Goal: Task Accomplishment & Management: Manage account settings

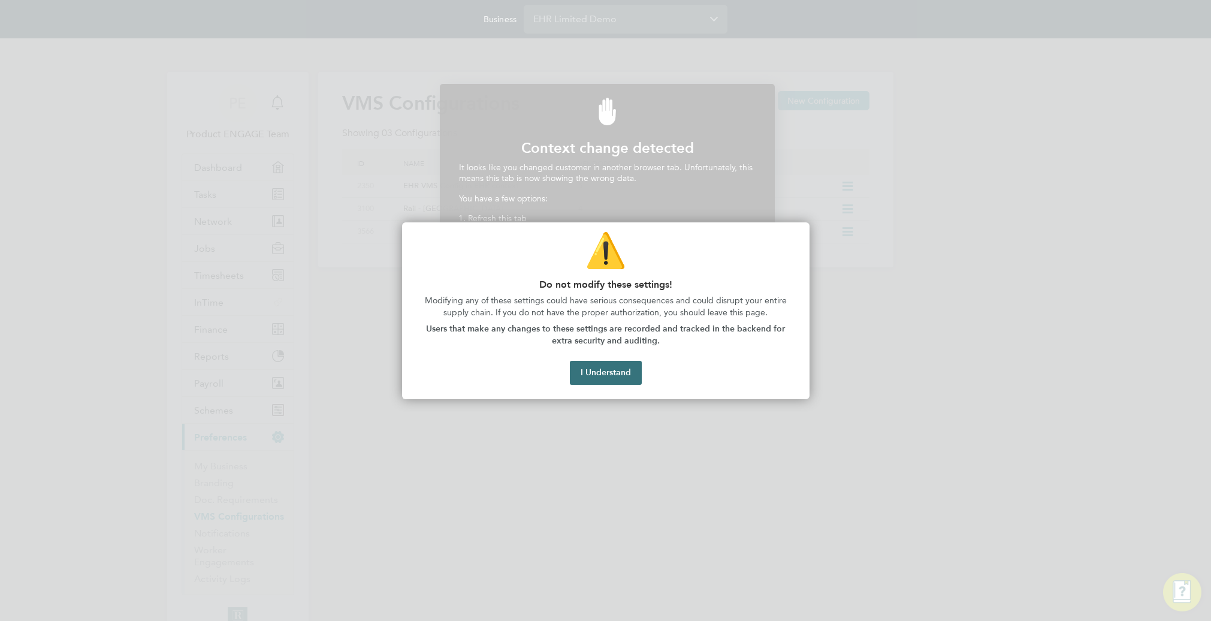
scroll to position [265, 331]
click at [613, 370] on button "I Understand" at bounding box center [606, 373] width 72 height 24
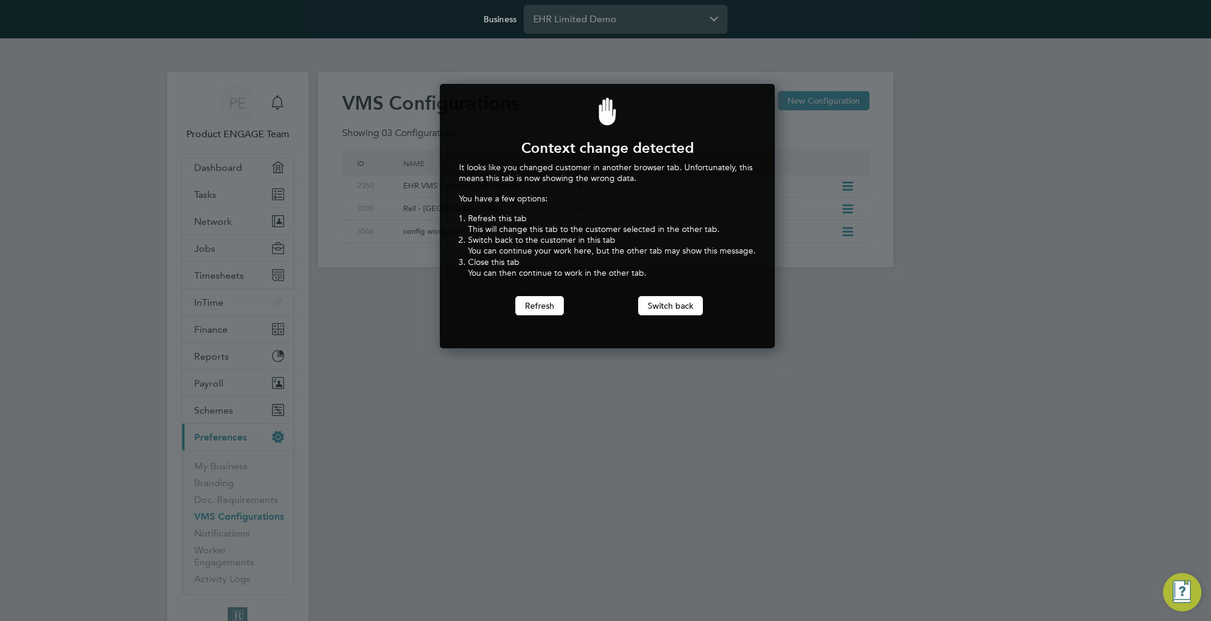
drag, startPoint x: 674, startPoint y: 304, endPoint x: 657, endPoint y: 358, distance: 56.7
click at [671, 310] on button "Switch back" at bounding box center [670, 305] width 65 height 19
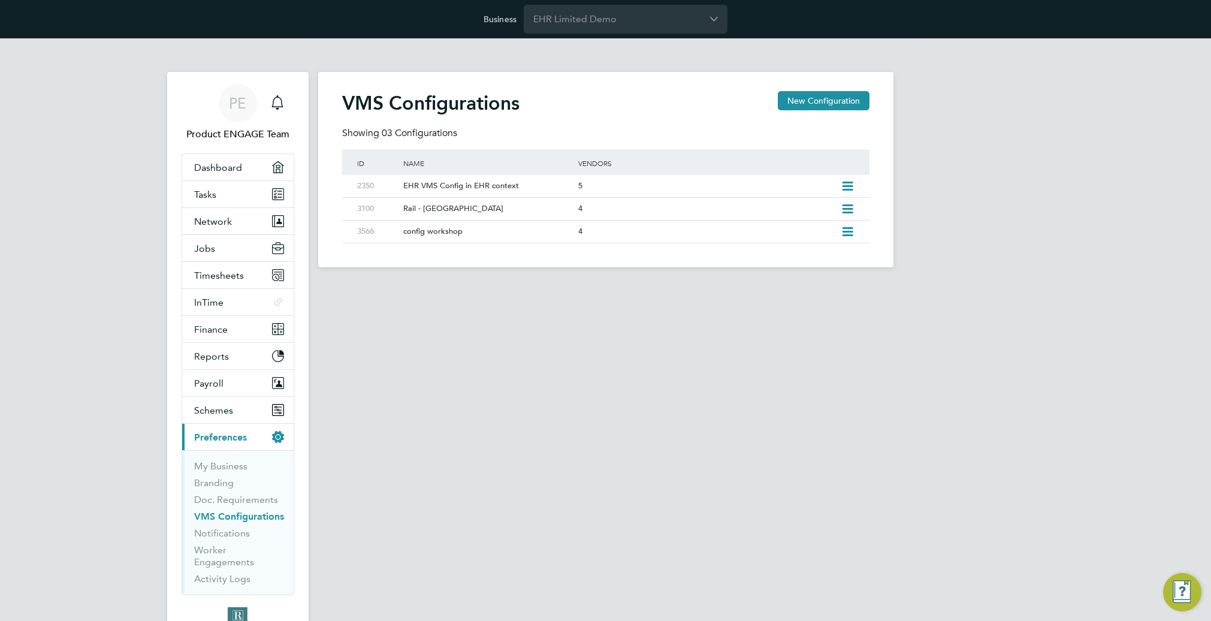
click at [624, 90] on div "VMS Configurations New Configuration Showing 03 Configurations ID Name Vendors …" at bounding box center [605, 169] width 575 height 195
click at [121, 116] on div "PE Product ENGAGE Team Notifications Applications: Dashboard Tasks Network Team…" at bounding box center [605, 162] width 1211 height 248
click at [228, 327] on button "Finance" at bounding box center [237, 329] width 111 height 26
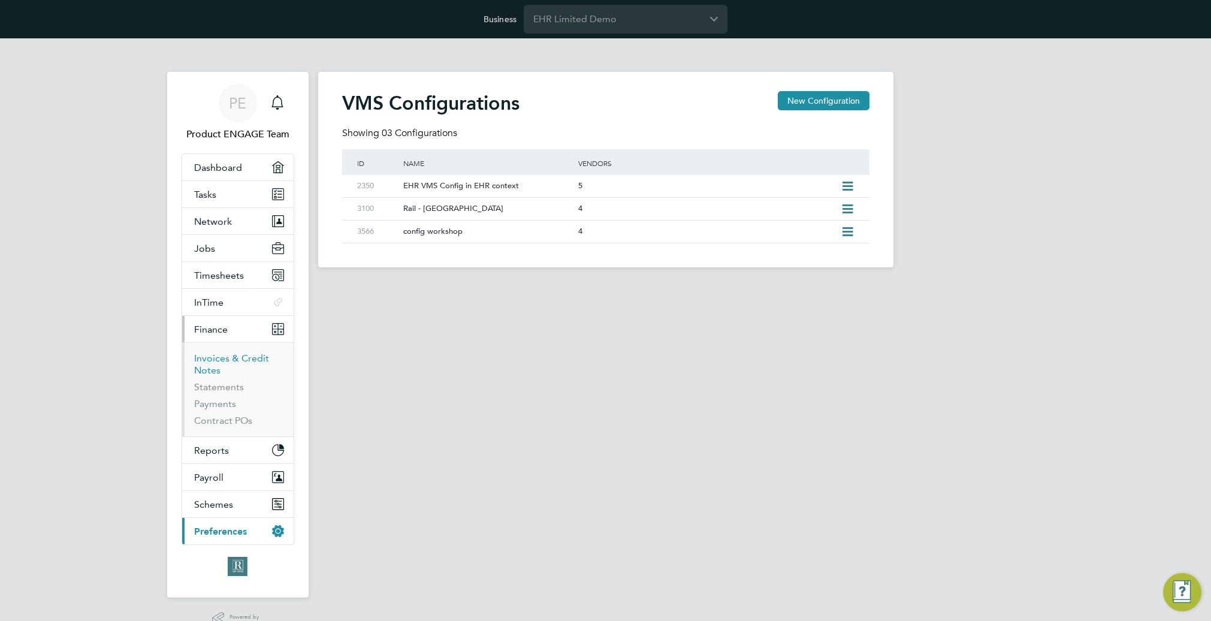
click at [222, 356] on link "Invoices & Credit Notes" at bounding box center [231, 363] width 75 height 23
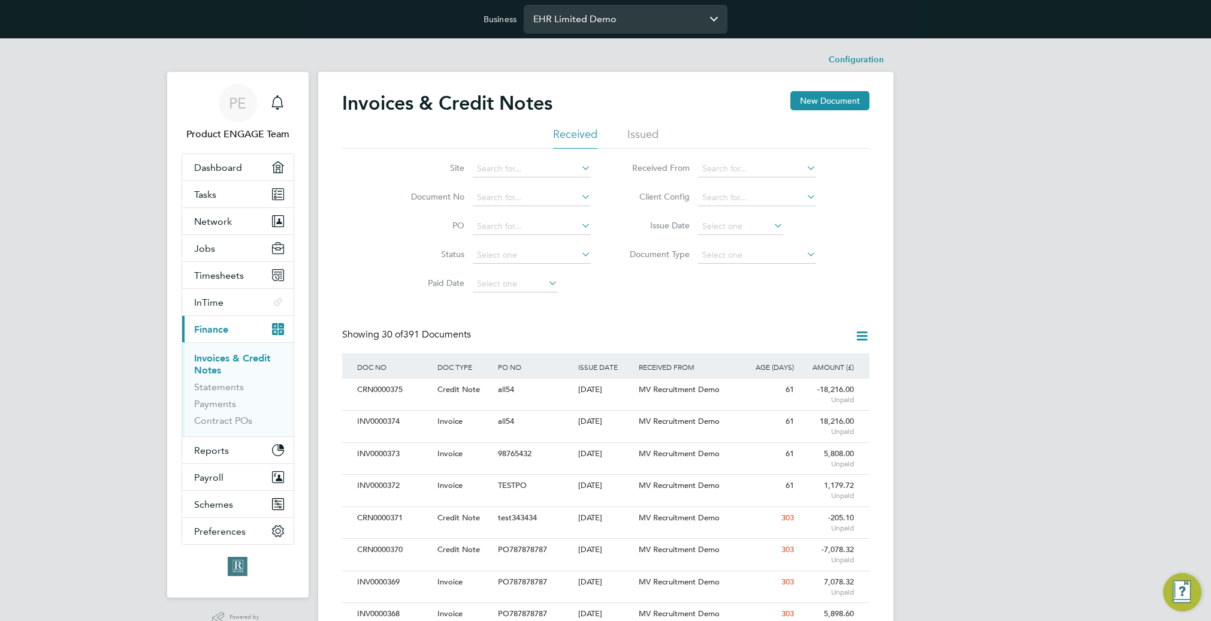
click at [581, 22] on input "EHR Limited Demo" at bounding box center [626, 19] width 204 height 28
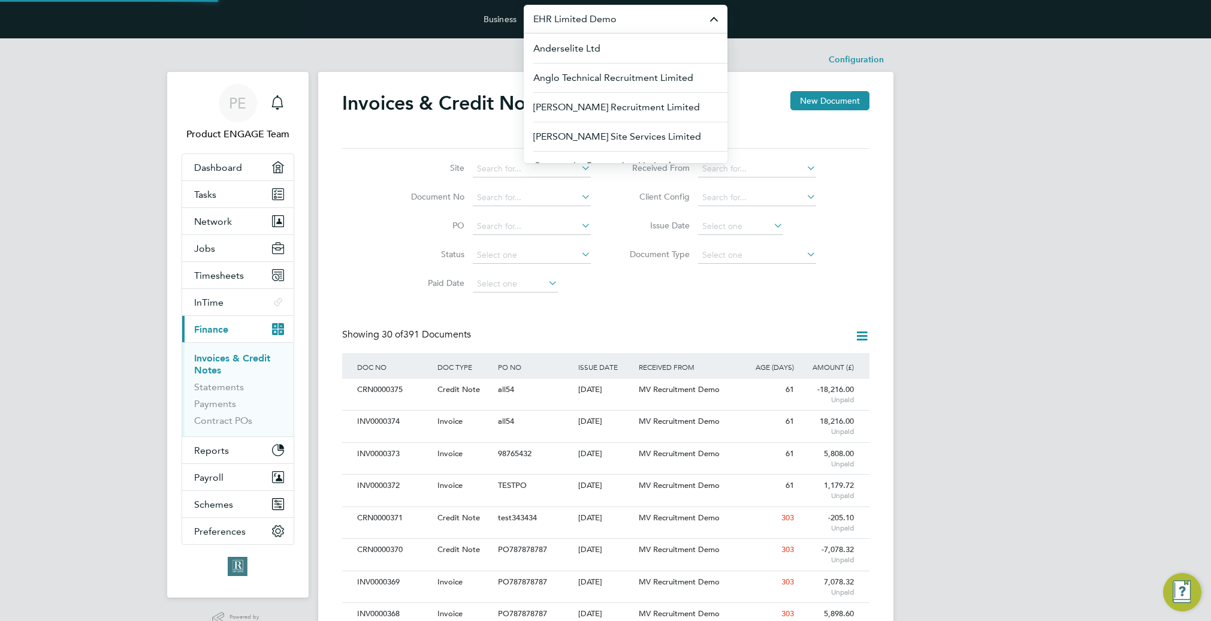
paste input "4 PM: Service Care Solutions Ltd"
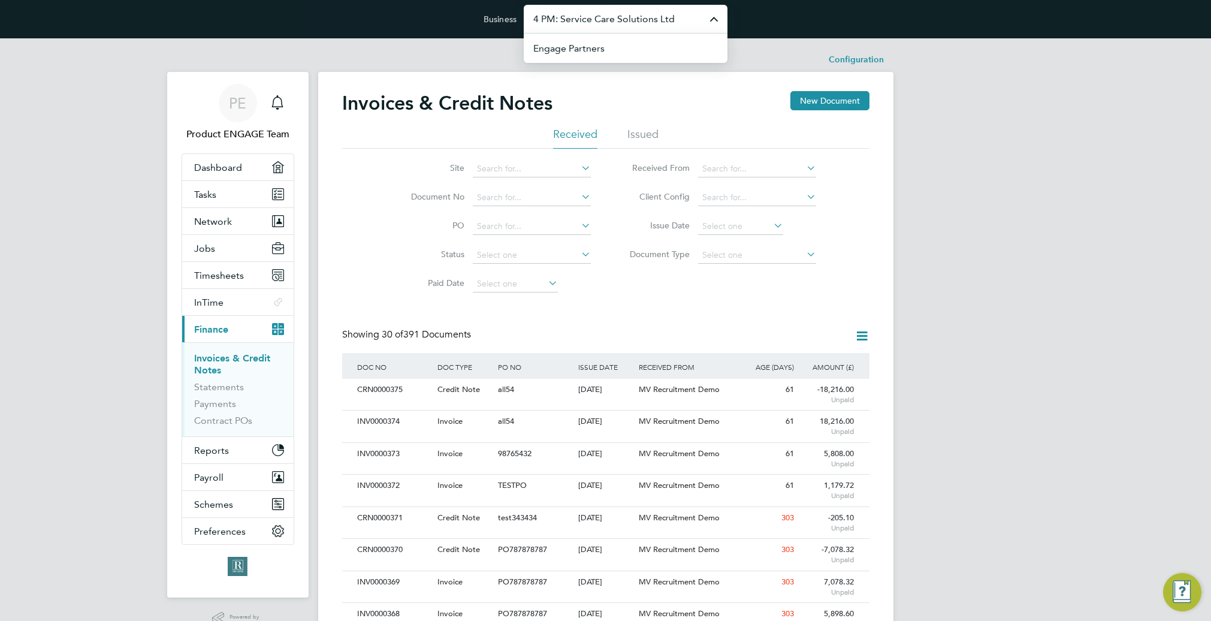
click at [581, 22] on input "4 PM: Service Care Solutions Ltd" at bounding box center [626, 19] width 204 height 28
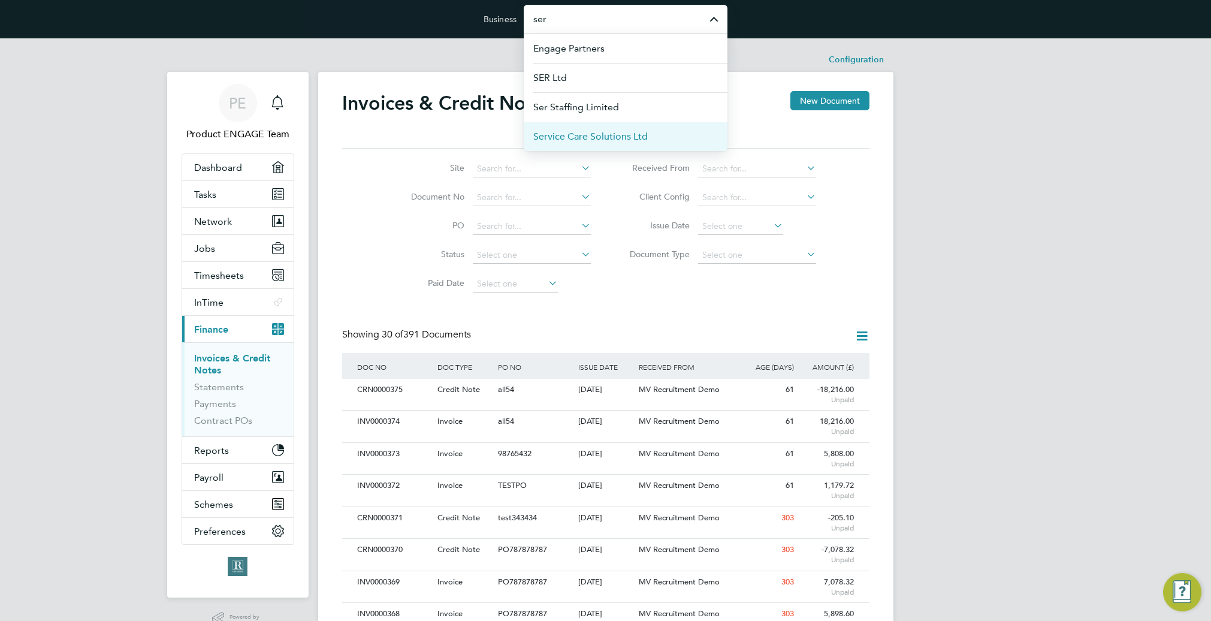
click at [604, 139] on span "Service Care Solutions Ltd" at bounding box center [590, 136] width 114 height 14
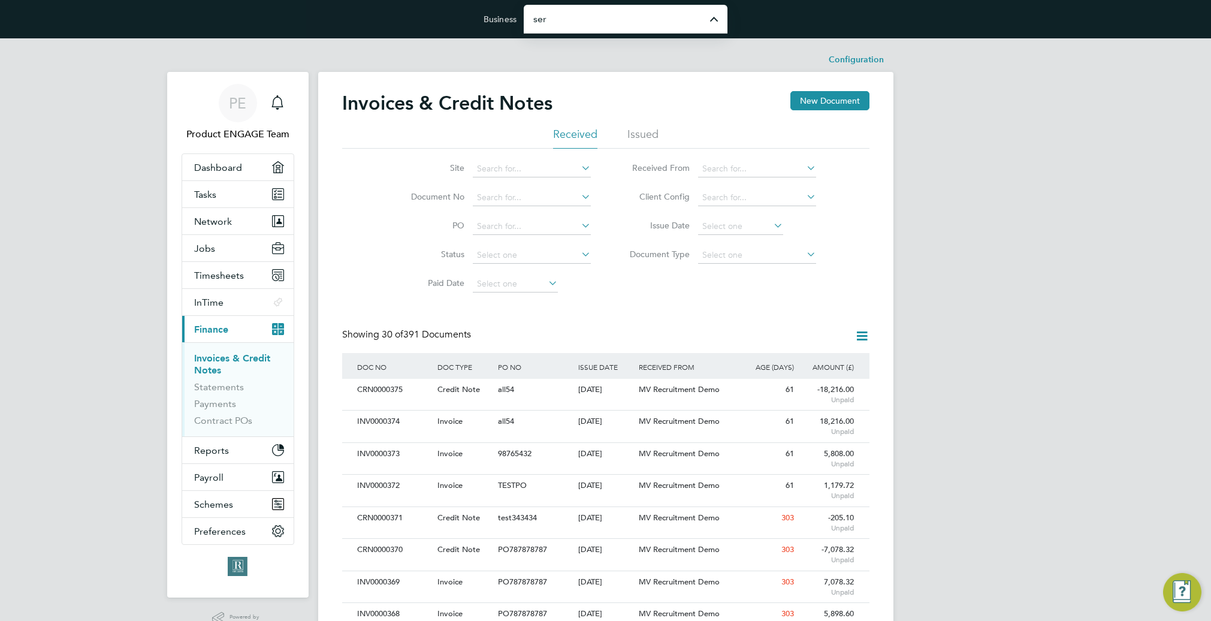
type input "Service Care Solutions Ltd"
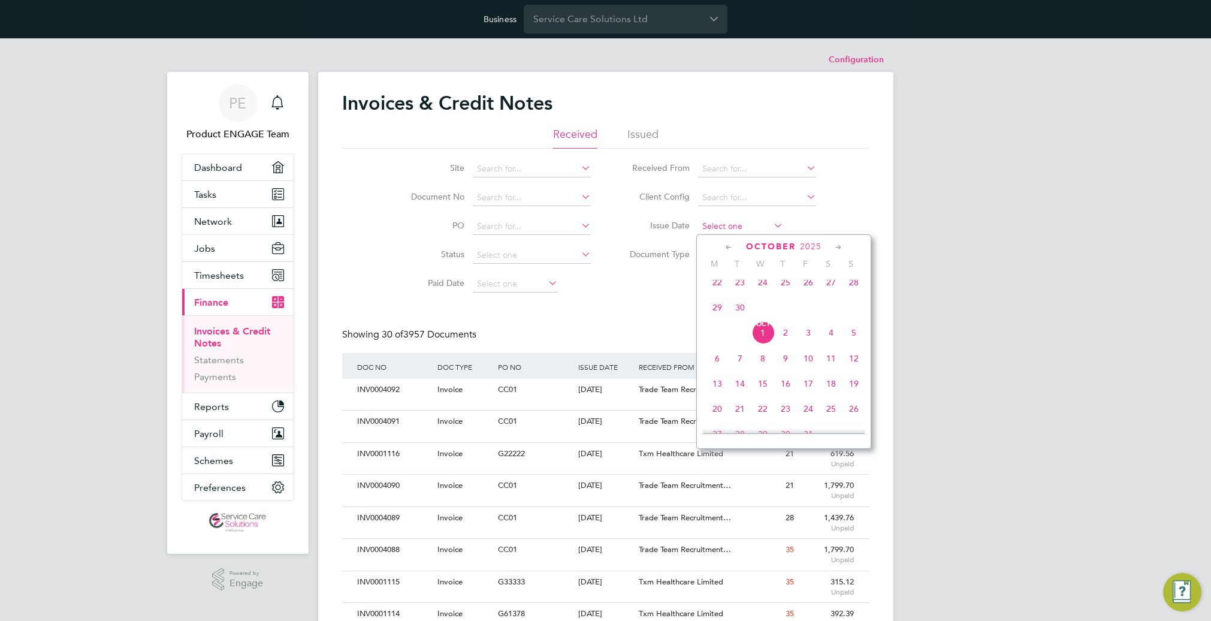
click at [731, 231] on input at bounding box center [740, 226] width 85 height 17
click at [759, 341] on span "Oct 1" at bounding box center [762, 332] width 23 height 23
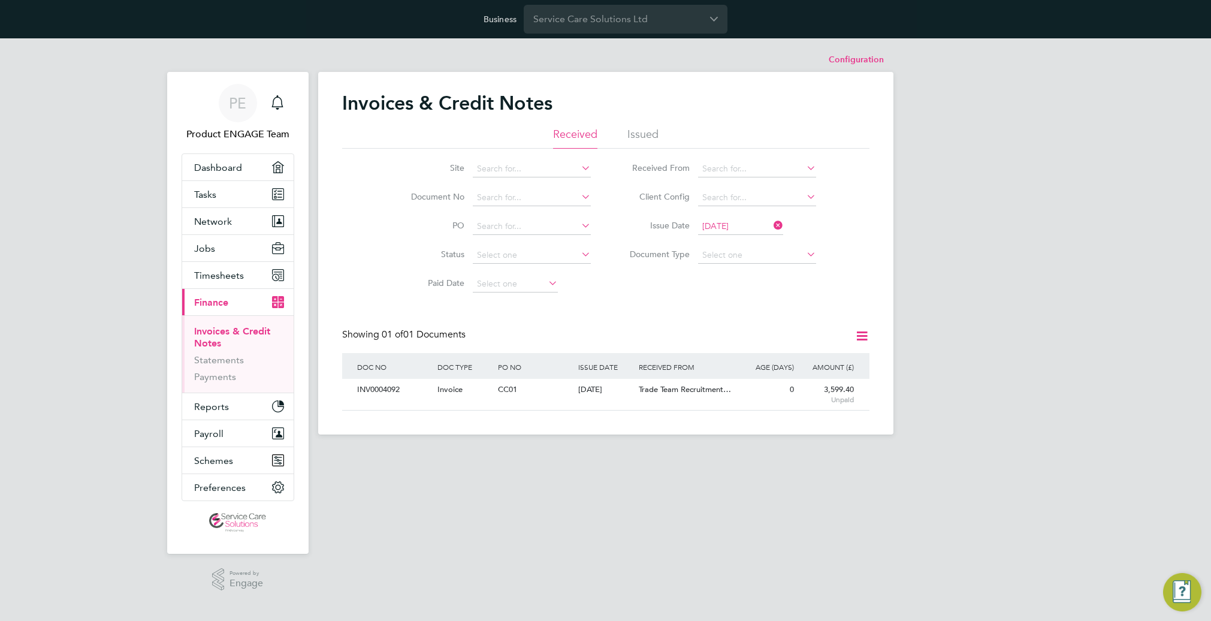
click at [719, 224] on input "01 Oct 2025" at bounding box center [740, 226] width 85 height 17
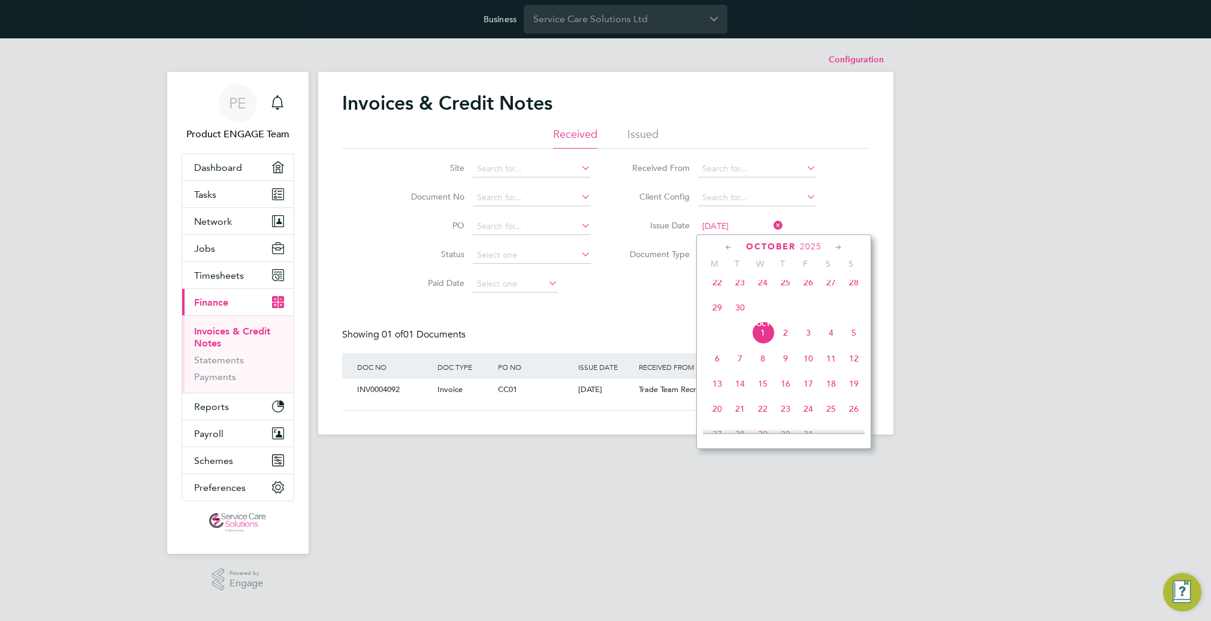
click at [719, 224] on input "01 Oct 2025" at bounding box center [740, 226] width 85 height 17
click at [764, 287] on span "24" at bounding box center [762, 282] width 23 height 23
type input "24 Sep 2025"
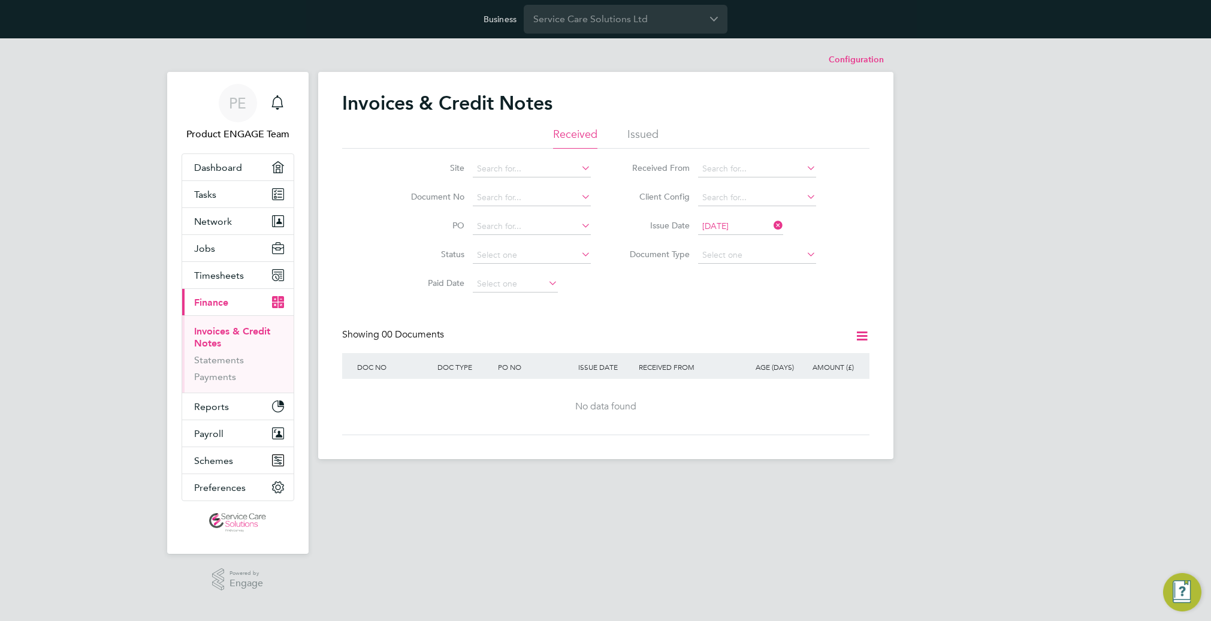
click at [758, 295] on div "Site Document No PO Status Paid Date Issued To Received From Client Config Issu…" at bounding box center [605, 224] width 527 height 150
